Goal: Use online tool/utility: Use online tool/utility

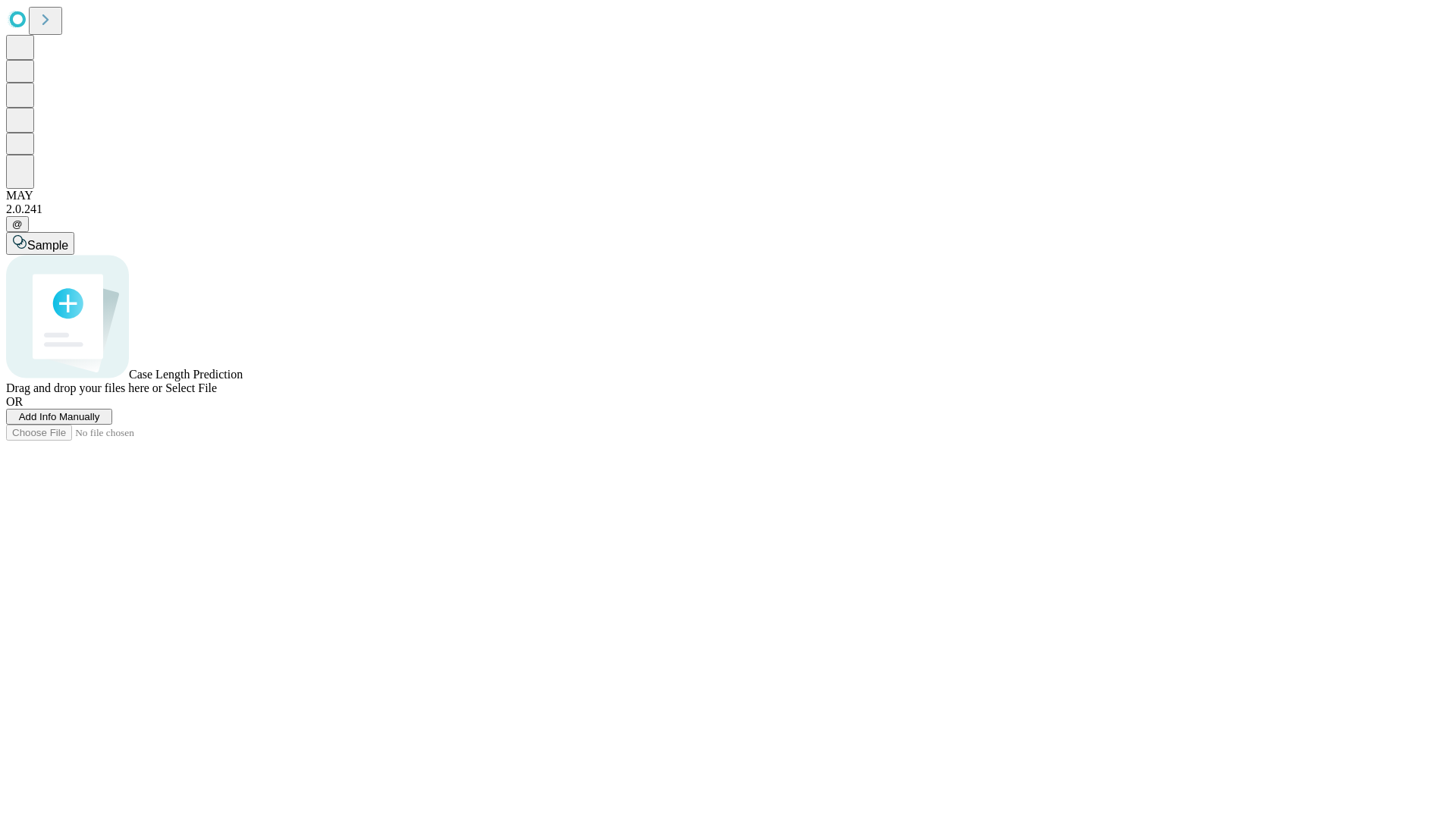
click at [217, 394] on span "Select File" at bounding box center [191, 388] width 51 height 13
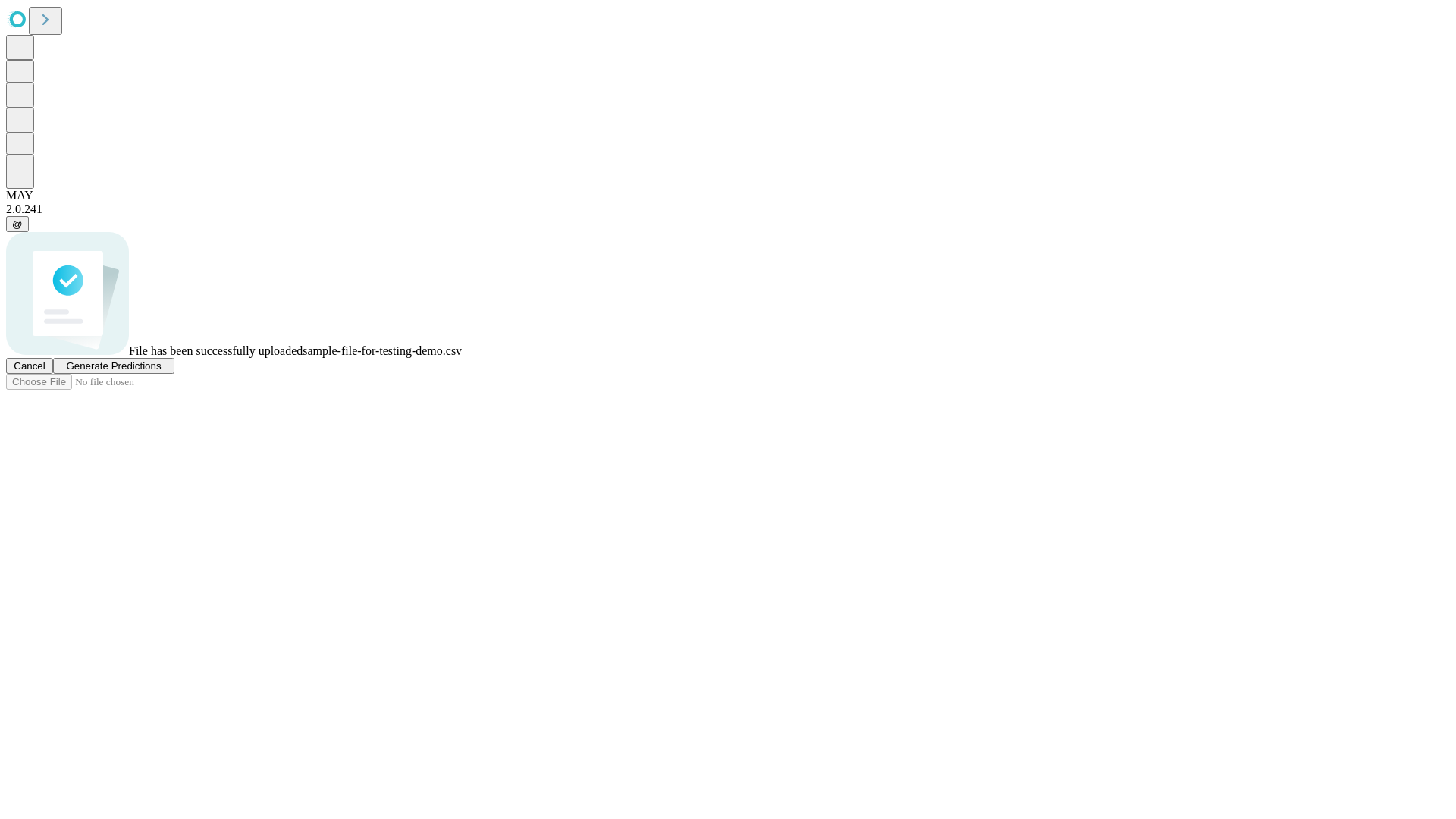
click at [161, 372] on span "Generate Predictions" at bounding box center [113, 366] width 94 height 11
